Goal: Browse casually

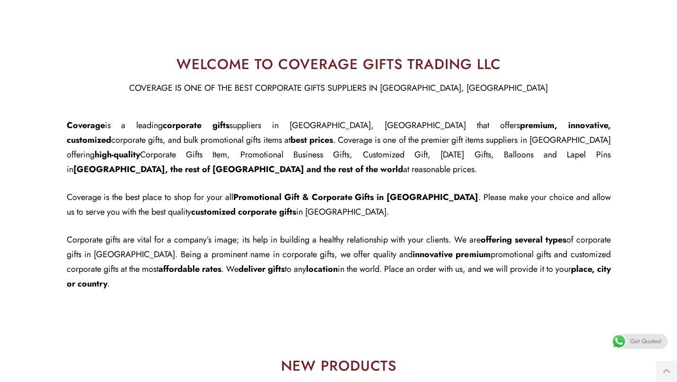
scroll to position [426, 0]
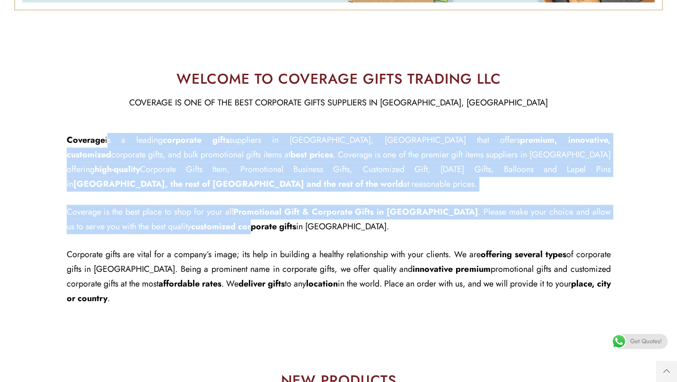
drag, startPoint x: 160, startPoint y: 185, endPoint x: 99, endPoint y: 126, distance: 84.3
click at [99, 126] on div "WELCOME TO COVERAGE GIFTS TRADING LLC​ COVERAGE IS ONE OF THE BEST CORPORATE GI…" at bounding box center [338, 195] width 553 height 256
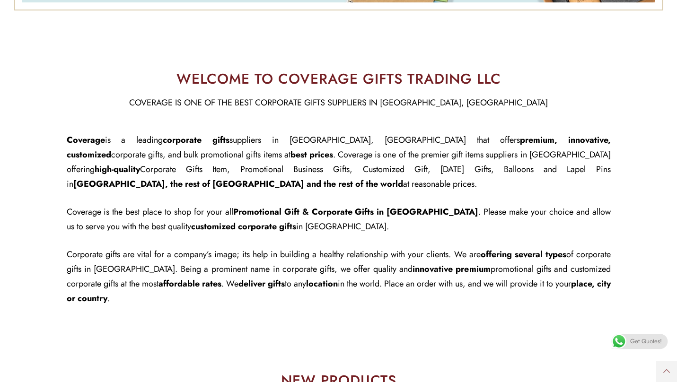
drag, startPoint x: 99, startPoint y: 126, endPoint x: 267, endPoint y: 213, distance: 188.6
click at [267, 213] on p "Coverage is the best place to shop for your all Promotional Gift & Corporate Gi…" at bounding box center [339, 219] width 544 height 29
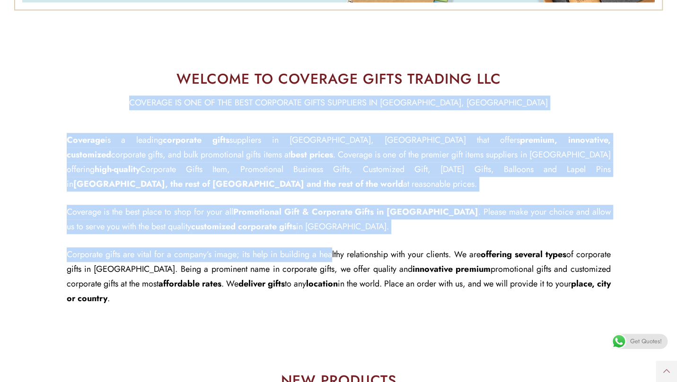
drag, startPoint x: 222, startPoint y: 167, endPoint x: 0, endPoint y: 91, distance: 234.6
drag, startPoint x: 0, startPoint y: 91, endPoint x: 257, endPoint y: 221, distance: 288.2
click at [257, 221] on div "Coverage is a leading corporate gifts suppliers in Dubai, UAE that offers premi…" at bounding box center [339, 219] width 544 height 173
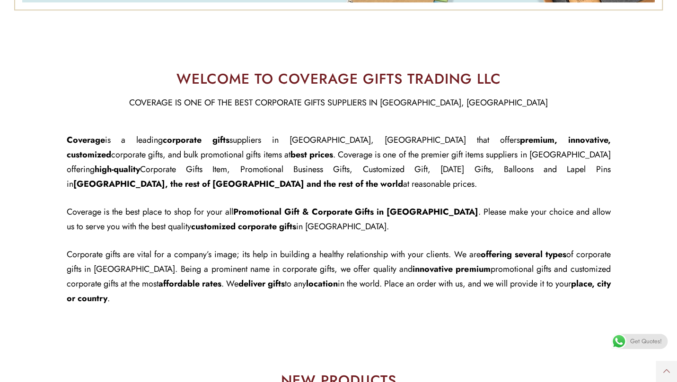
click at [301, 260] on span "of corporate gifts in [GEOGRAPHIC_DATA]. Being a prominent name in corporate gi…" at bounding box center [339, 261] width 544 height 27
drag, startPoint x: 272, startPoint y: 160, endPoint x: 167, endPoint y: 45, distance: 155.6
drag, startPoint x: 167, startPoint y: 45, endPoint x: 439, endPoint y: 250, distance: 340.5
click at [439, 263] on span "innovative premium" at bounding box center [451, 269] width 78 height 12
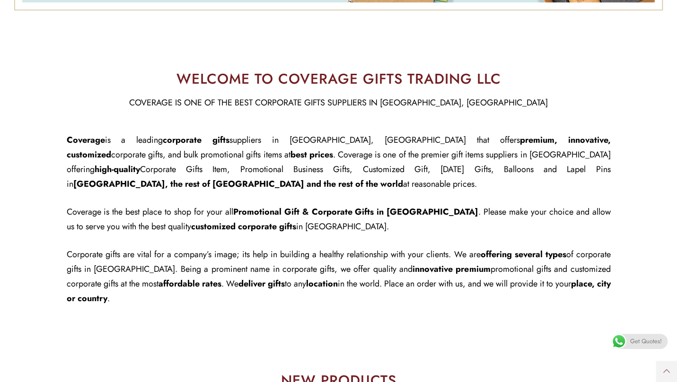
click at [378, 229] on div "Coverage is a leading corporate gifts suppliers in Dubai, UAE that offers premi…" at bounding box center [339, 219] width 544 height 173
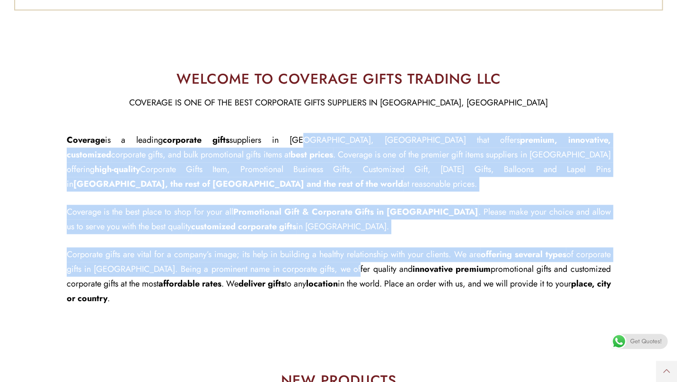
drag, startPoint x: 294, startPoint y: 162, endPoint x: 267, endPoint y: 141, distance: 34.0
click at [267, 141] on div "Coverage is a leading corporate gifts suppliers in Dubai, UAE that offers premi…" at bounding box center [339, 219] width 544 height 173
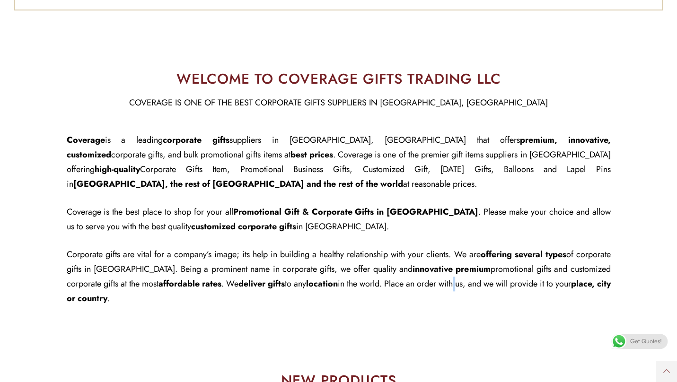
drag, startPoint x: 267, startPoint y: 141, endPoint x: 496, endPoint y: 265, distance: 259.8
click at [496, 278] on span "in the world. Place an order with us, and we will provide it to your" at bounding box center [454, 284] width 233 height 12
drag, startPoint x: 329, startPoint y: 136, endPoint x: 332, endPoint y: 270, distance: 133.4
click at [332, 270] on div "Coverage is a leading corporate gifts suppliers in Dubai, UAE that offers premi…" at bounding box center [339, 219] width 544 height 173
drag, startPoint x: 332, startPoint y: 270, endPoint x: 389, endPoint y: 276, distance: 57.1
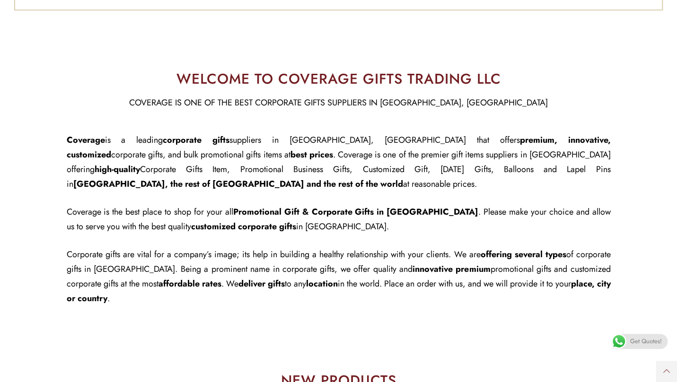
click at [389, 276] on p "Corporate gifts are vital for a company’s image; its help in building a healthy…" at bounding box center [339, 276] width 544 height 59
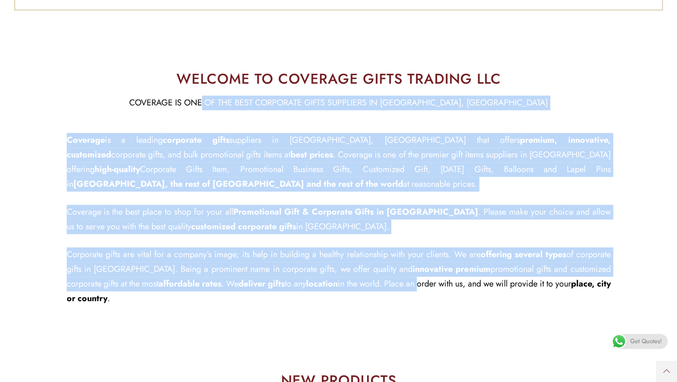
drag, startPoint x: 454, startPoint y: 273, endPoint x: 263, endPoint y: 96, distance: 260.0
click at [263, 96] on div "WELCOME TO COVERAGE GIFTS TRADING LLC​ COVERAGE IS ONE OF THE BEST CORPORATE GI…" at bounding box center [338, 195] width 553 height 256
drag, startPoint x: 263, startPoint y: 96, endPoint x: 431, endPoint y: 214, distance: 204.4
click at [428, 209] on p "Coverage is the best place to shop for your all Promotional Gift & Corporate Gi…" at bounding box center [339, 219] width 544 height 29
click at [449, 278] on span "in the world. Place an order with us, and we will provide it to your" at bounding box center [454, 284] width 233 height 12
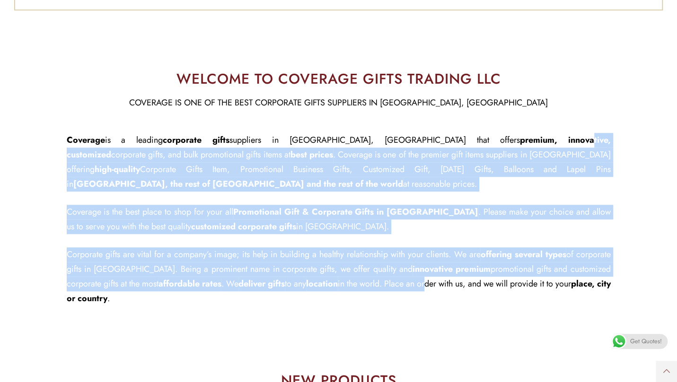
drag, startPoint x: 476, startPoint y: 241, endPoint x: 407, endPoint y: 138, distance: 123.8
click at [407, 138] on div "Coverage is a leading corporate gifts suppliers in Dubai, UAE that offers premi…" at bounding box center [339, 219] width 544 height 173
drag, startPoint x: 407, startPoint y: 138, endPoint x: 417, endPoint y: 169, distance: 32.7
click at [403, 178] on span "[GEOGRAPHIC_DATA], the rest of [GEOGRAPHIC_DATA] and the rest of the world" at bounding box center [238, 184] width 330 height 12
click at [436, 211] on p "Coverage is the best place to shop for your all Promotional Gift & Corporate Gi…" at bounding box center [339, 219] width 544 height 29
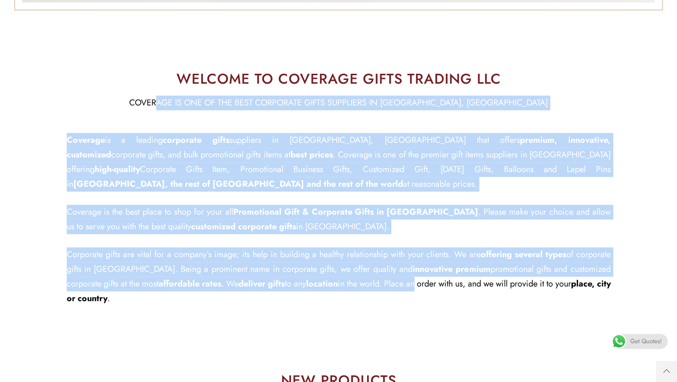
drag, startPoint x: 392, startPoint y: 206, endPoint x: 215, endPoint y: 103, distance: 204.5
click at [215, 103] on div "WELCOME TO COVERAGE GIFTS TRADING LLC​ COVERAGE IS ONE OF THE BEST CORPORATE GI…" at bounding box center [338, 195] width 553 height 256
drag, startPoint x: 215, startPoint y: 103, endPoint x: 377, endPoint y: 223, distance: 201.7
click at [377, 223] on div "Coverage is a leading corporate gifts suppliers in Dubai, UAE that offers premi…" at bounding box center [339, 219] width 544 height 173
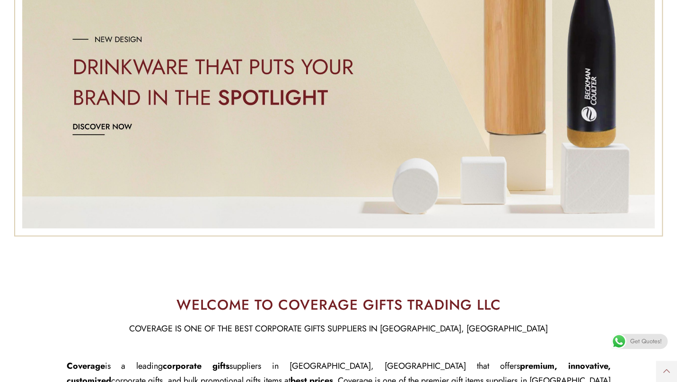
scroll to position [142, 0]
